Goal: Navigation & Orientation: Understand site structure

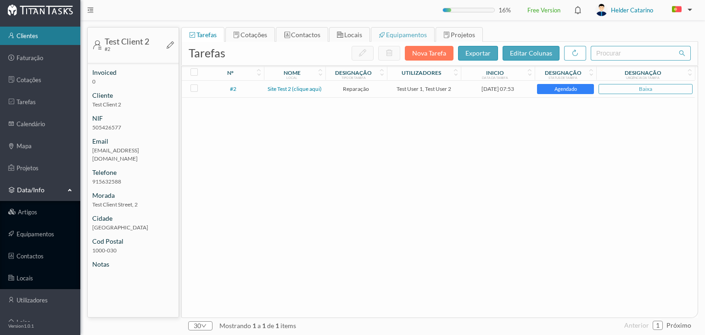
click at [394, 37] on span "equipamentos" at bounding box center [406, 35] width 41 height 8
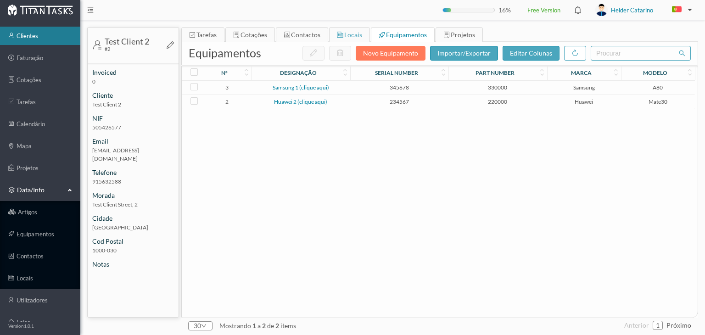
click at [344, 34] on span "locais" at bounding box center [353, 35] width 18 height 8
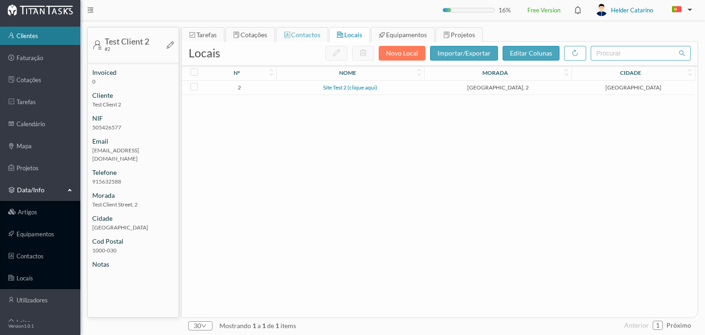
click at [297, 37] on span "contactos" at bounding box center [305, 35] width 29 height 8
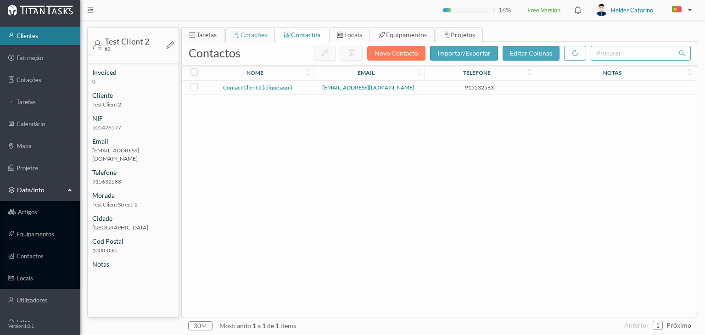
click at [251, 39] on div "cotações" at bounding box center [250, 35] width 34 height 15
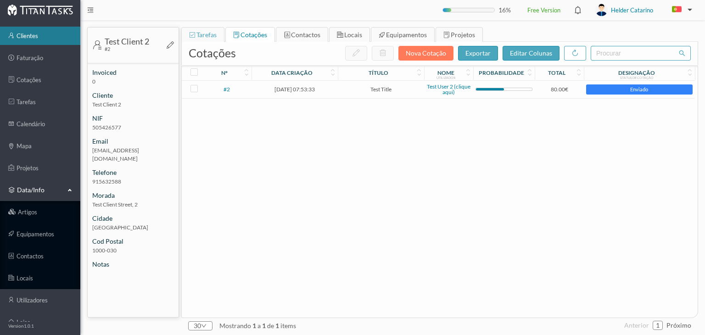
click at [207, 32] on span "tarefas" at bounding box center [206, 35] width 20 height 8
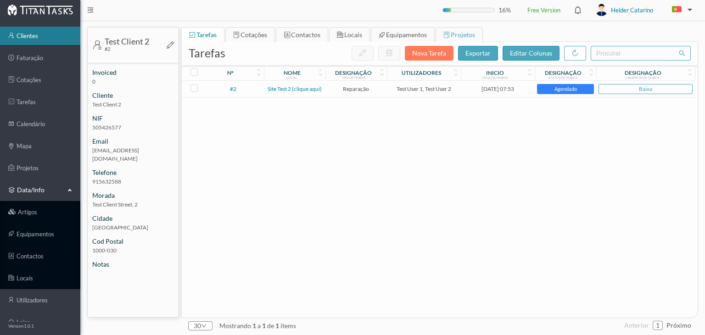
click at [452, 32] on span "projetos" at bounding box center [462, 35] width 24 height 8
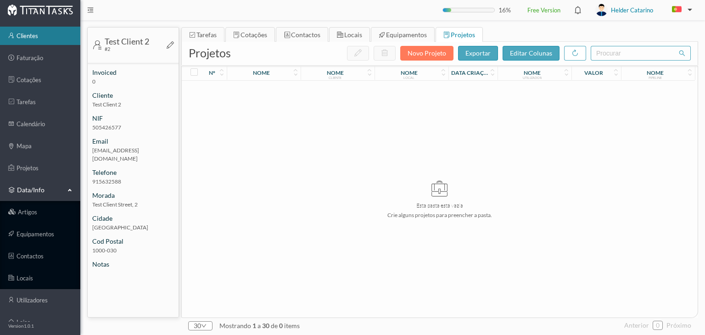
click at [40, 38] on link "clientes" at bounding box center [40, 36] width 80 height 18
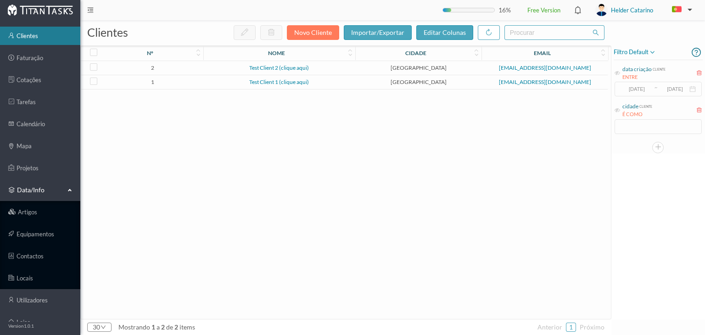
click at [54, 8] on img at bounding box center [40, 9] width 66 height 11
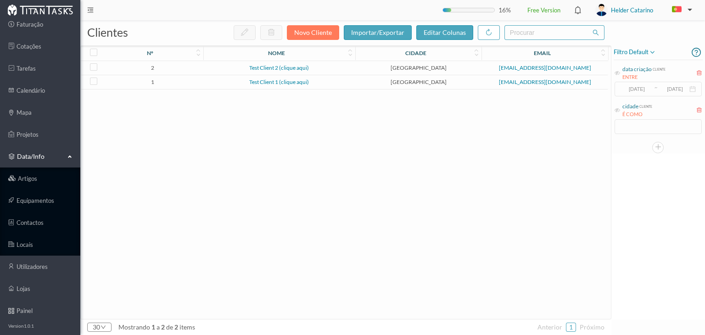
click at [21, 324] on p "Version 1.0.1" at bounding box center [21, 325] width 26 height 7
click at [694, 10] on button "button" at bounding box center [679, 10] width 31 height 15
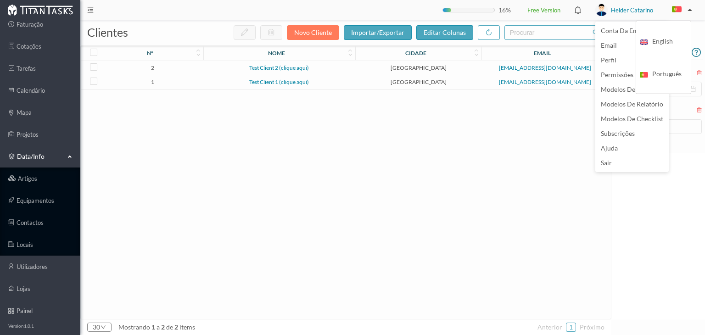
click at [643, 12] on span "Helder Catarino" at bounding box center [632, 9] width 42 height 29
click at [625, 132] on span "subscrições" at bounding box center [617, 133] width 34 height 8
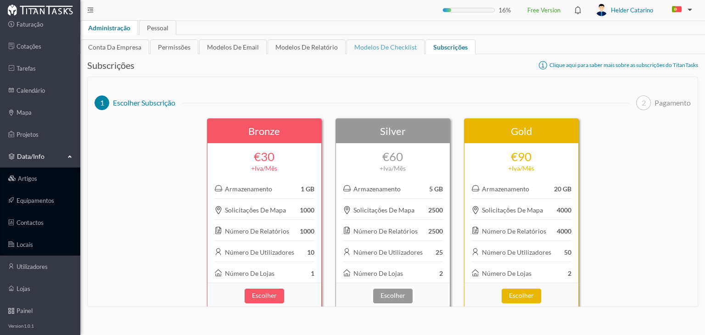
click at [406, 48] on div "modelos de checklist" at bounding box center [385, 48] width 78 height 18
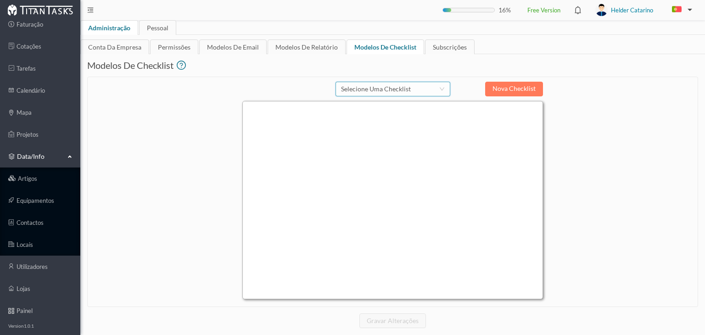
click at [419, 92] on div "Selecione uma Checklist" at bounding box center [390, 89] width 98 height 14
click at [405, 107] on li "Checklist Example" at bounding box center [392, 107] width 115 height 15
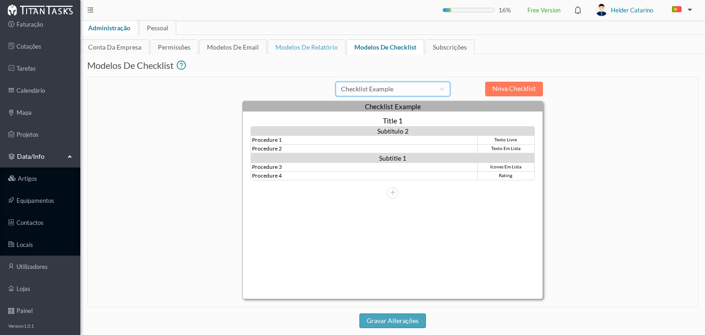
click at [313, 50] on div "modelos de relatório" at bounding box center [306, 48] width 78 height 18
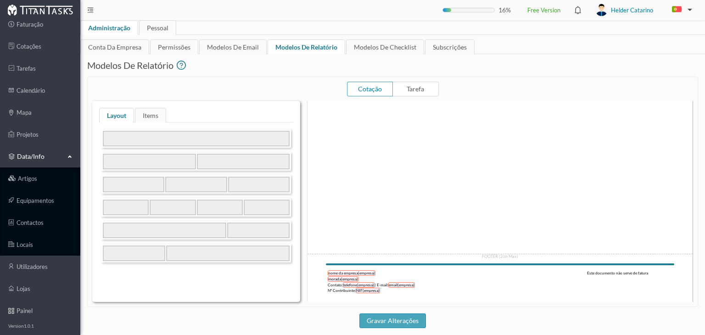
scroll to position [344, 0]
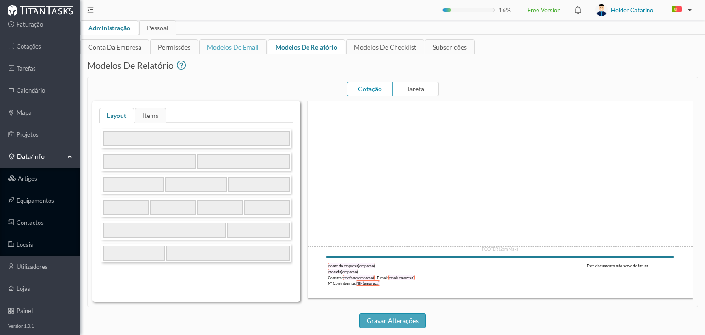
click at [231, 50] on div "modelos de email" at bounding box center [232, 48] width 67 height 18
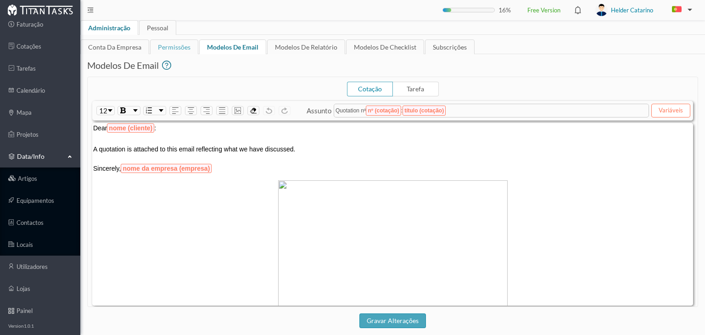
click at [175, 45] on div "permissões" at bounding box center [174, 48] width 48 height 18
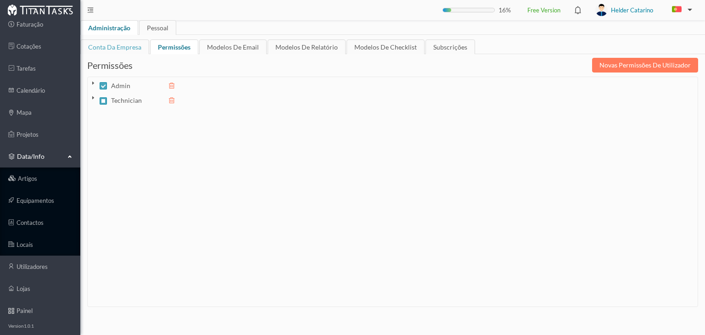
click at [121, 50] on div "conta da empresa" at bounding box center [114, 48] width 69 height 18
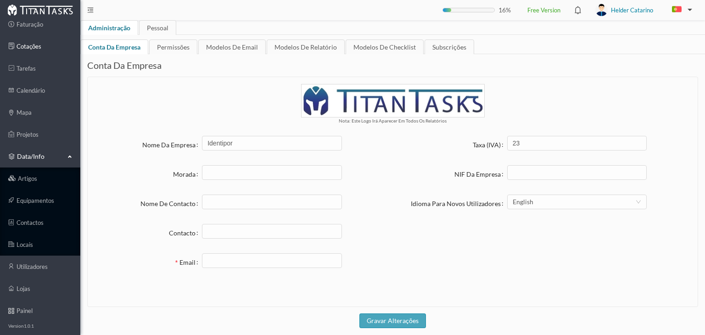
click at [44, 45] on link "cotações" at bounding box center [40, 46] width 80 height 18
